Goal: Task Accomplishment & Management: Manage account settings

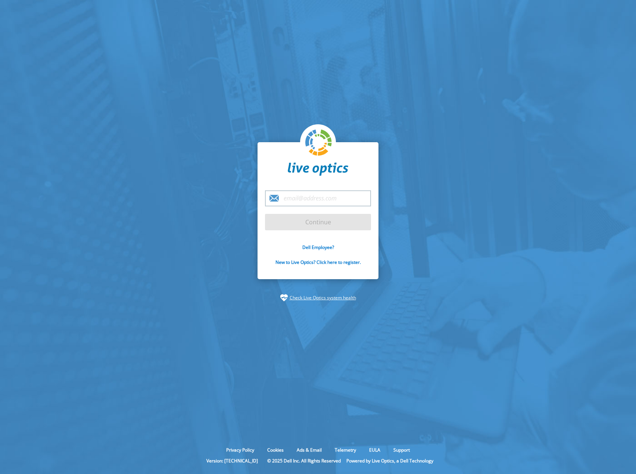
click at [355, 473] on com-1password-button at bounding box center [318, 474] width 636 height 0
type input "[EMAIL_ADDRESS][DOMAIN_NAME]"
click at [331, 217] on input "Continue" at bounding box center [318, 222] width 106 height 16
click at [316, 227] on input "Continue" at bounding box center [318, 222] width 106 height 16
click at [316, 226] on input "Continue" at bounding box center [318, 222] width 106 height 16
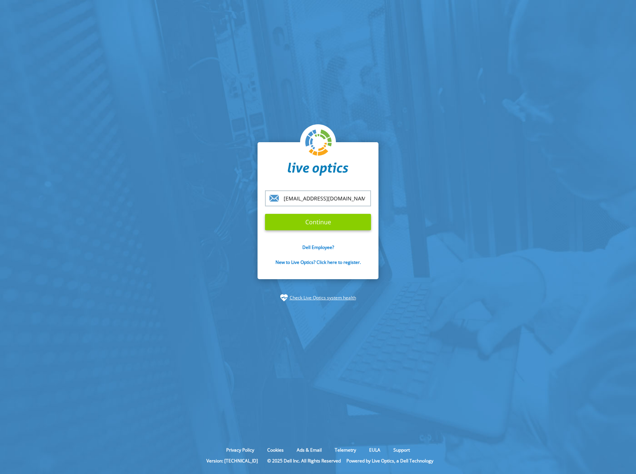
click at [316, 226] on input "Continue" at bounding box center [318, 222] width 106 height 16
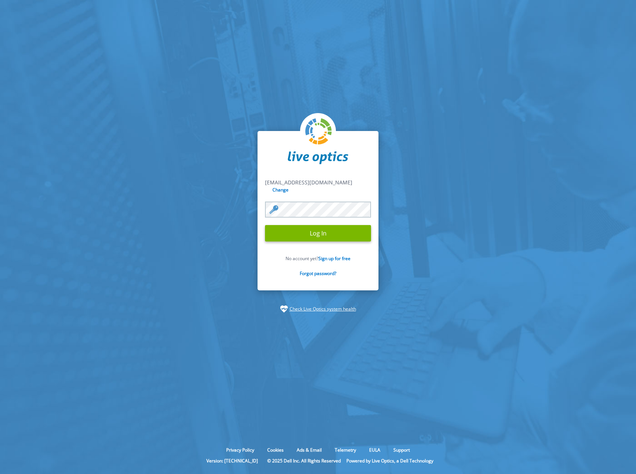
click at [335, 60] on section "[EMAIL_ADDRESS][DOMAIN_NAME] [EMAIL_ADDRESS][DOMAIN_NAME] Change Log In No acco…" at bounding box center [318, 221] width 636 height 443
click at [320, 229] on input "Log In" at bounding box center [318, 233] width 106 height 16
click at [335, 232] on input "Log In" at bounding box center [318, 233] width 106 height 16
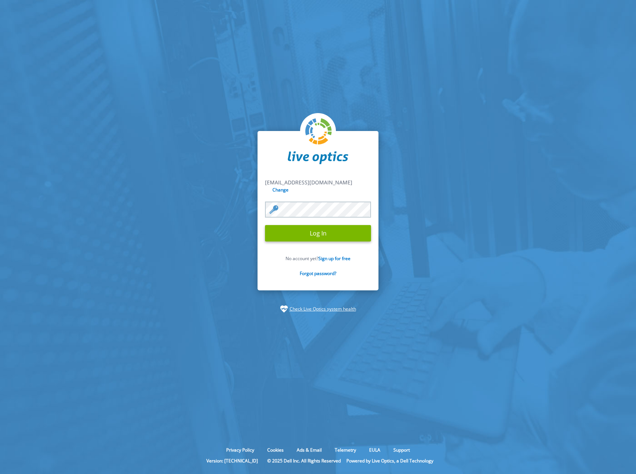
click at [277, 71] on section "[EMAIL_ADDRESS][DOMAIN_NAME] [EMAIL_ADDRESS][DOMAIN_NAME] Change Log In No acco…" at bounding box center [318, 221] width 636 height 443
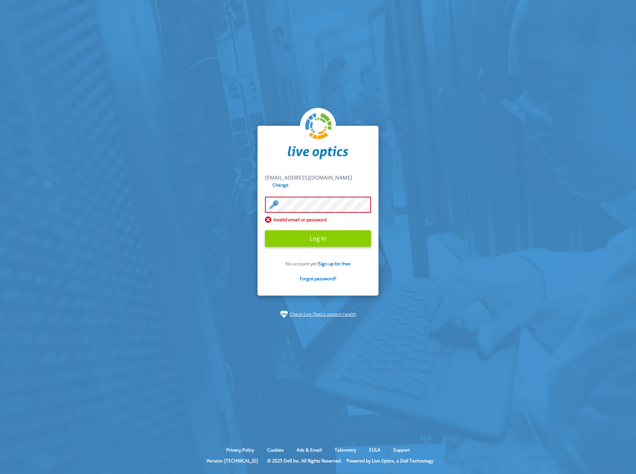
click at [313, 237] on input "Log In" at bounding box center [318, 238] width 106 height 16
click at [413, 72] on section "[EMAIL_ADDRESS][DOMAIN_NAME] [EMAIL_ADDRESS][DOMAIN_NAME] Change Invalid email …" at bounding box center [318, 221] width 636 height 443
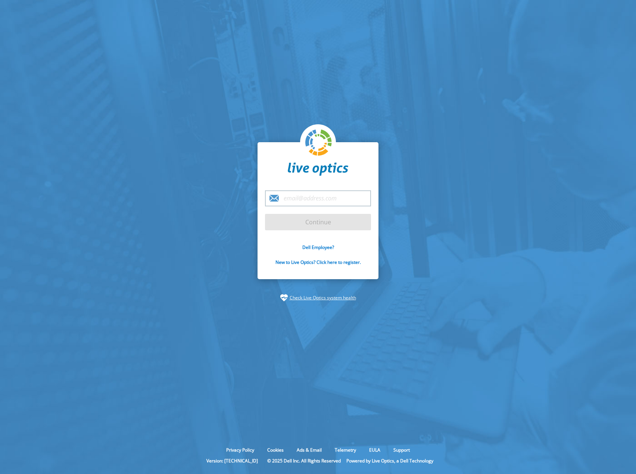
click at [335, 204] on input "email" at bounding box center [318, 198] width 106 height 16
type input "[EMAIL_ADDRESS][DOMAIN_NAME]"
click at [306, 221] on input "Continue" at bounding box center [318, 222] width 106 height 16
click at [357, 42] on section "[EMAIL_ADDRESS][DOMAIN_NAME] Continue Dell Employee? New to Live Optics? Click …" at bounding box center [318, 221] width 636 height 443
